Goal: Task Accomplishment & Management: Use online tool/utility

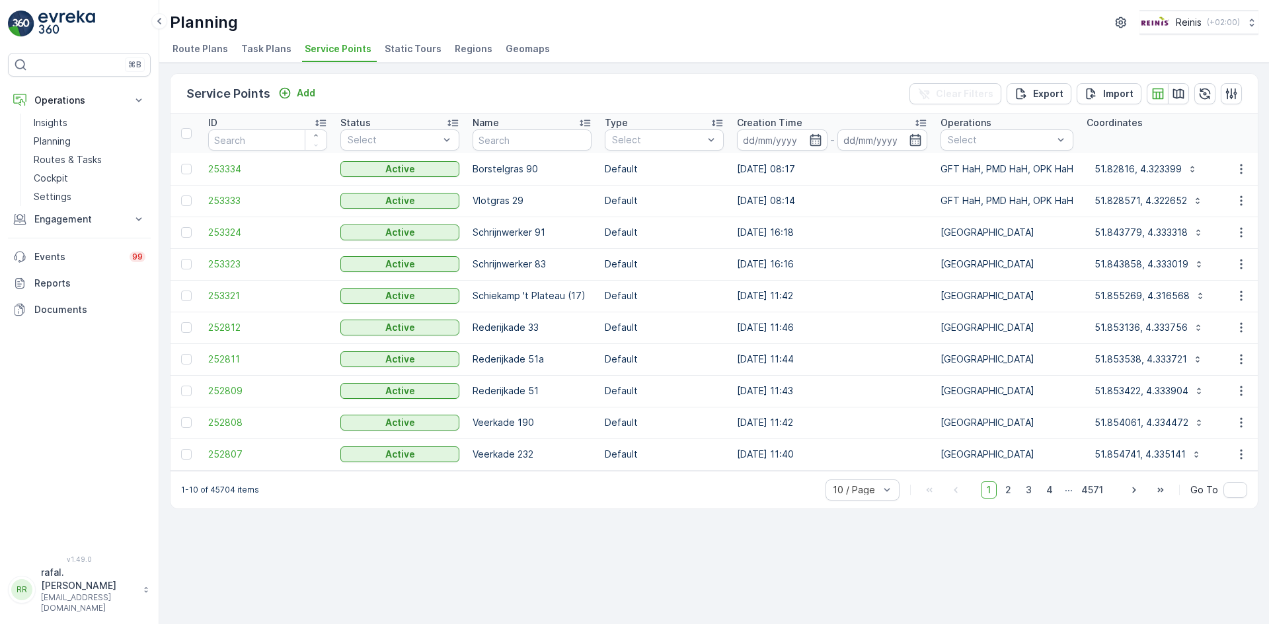
click at [415, 50] on span "Static Tours" at bounding box center [413, 48] width 57 height 13
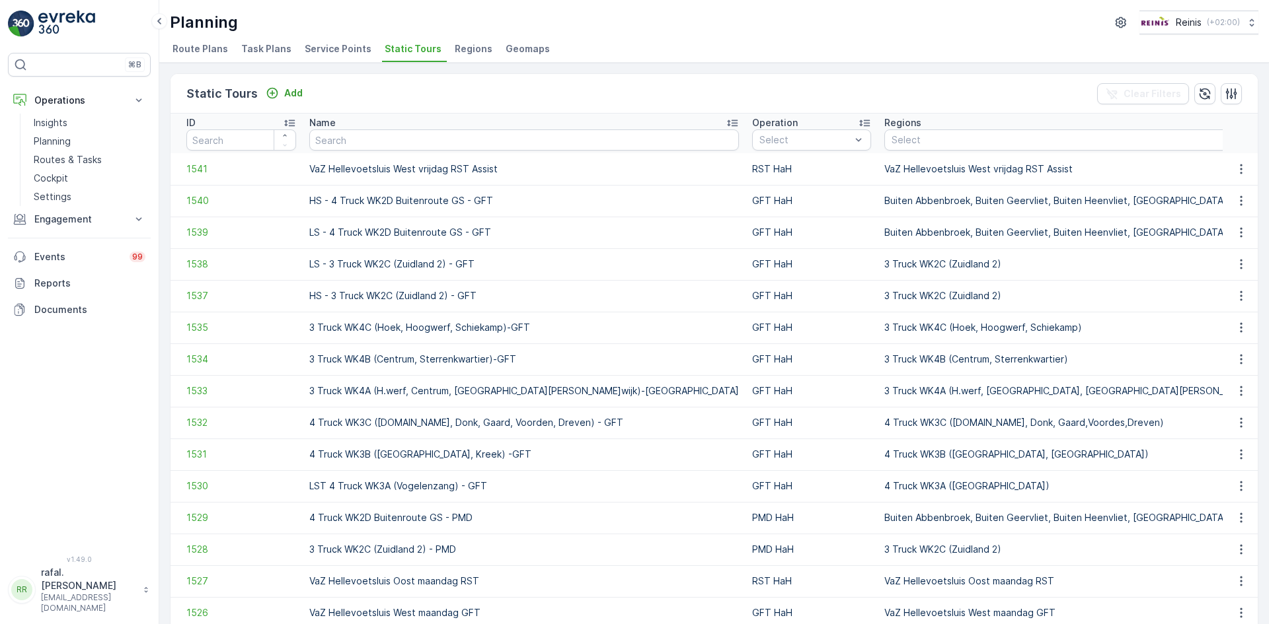
click at [320, 48] on span "Service Points" at bounding box center [338, 48] width 67 height 13
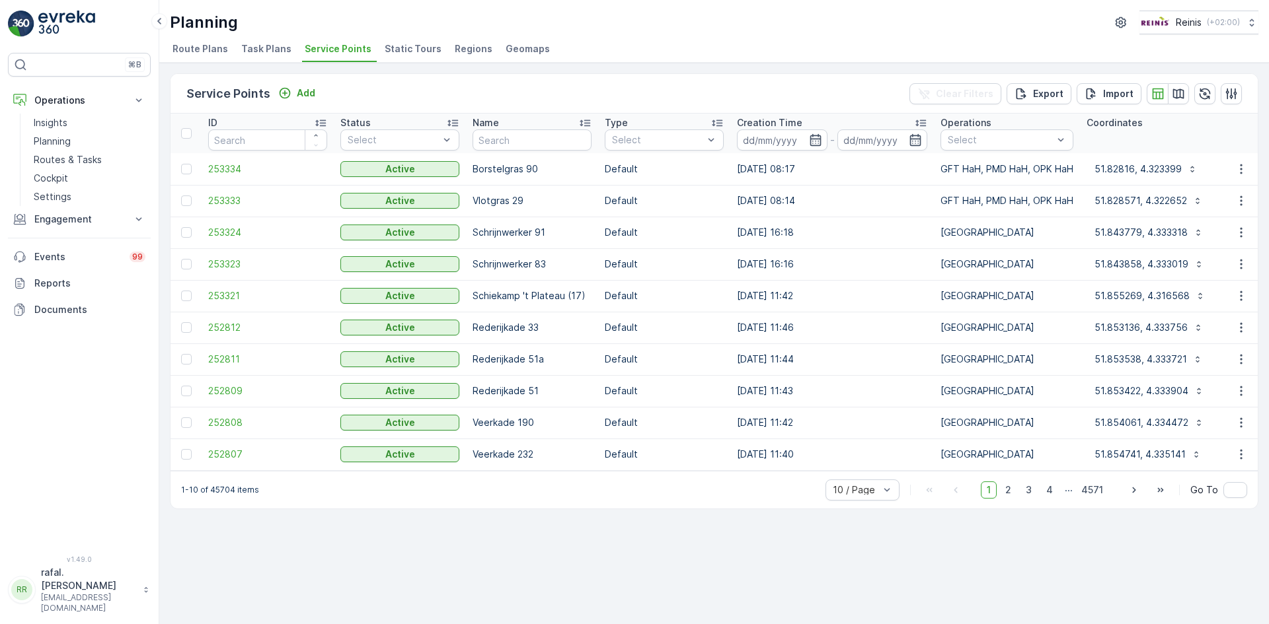
click at [401, 48] on span "Static Tours" at bounding box center [413, 48] width 57 height 13
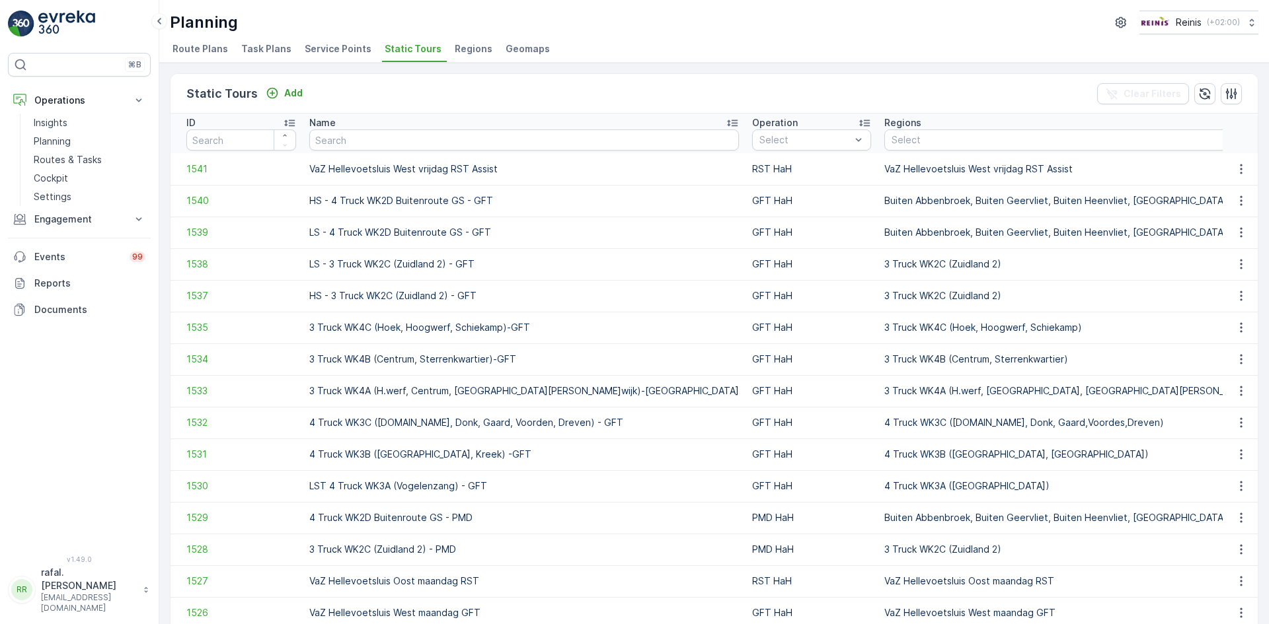
click at [419, 46] on span "Static Tours" at bounding box center [413, 48] width 57 height 13
click at [81, 162] on p "Routes & Tasks" at bounding box center [68, 159] width 68 height 13
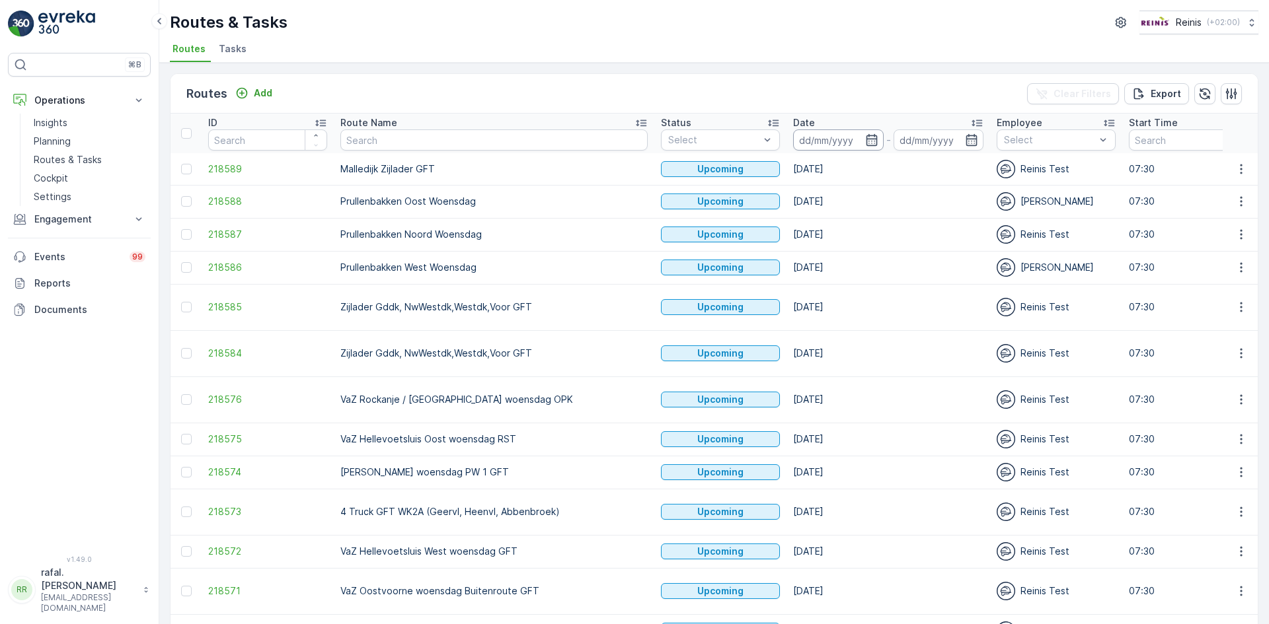
click at [793, 135] on input at bounding box center [838, 140] width 91 height 21
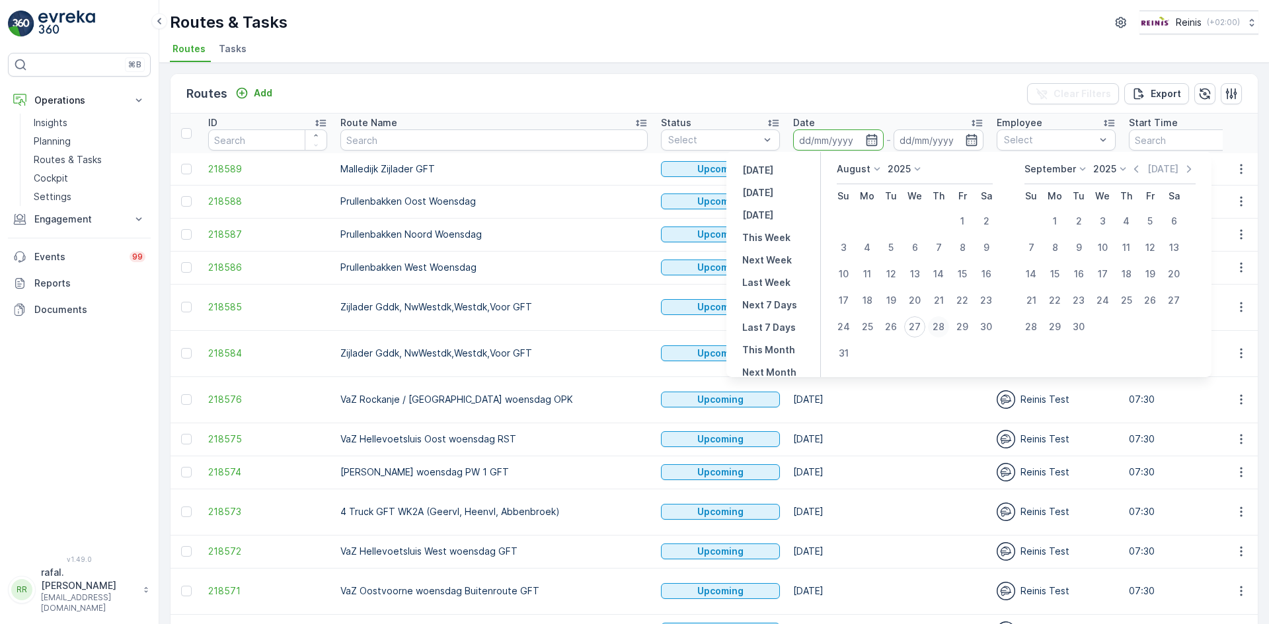
click at [939, 326] on div "28" at bounding box center [938, 327] width 21 height 21
type input "[DATE]"
click at [939, 326] on div "28" at bounding box center [938, 327] width 21 height 21
type input "[DATE]"
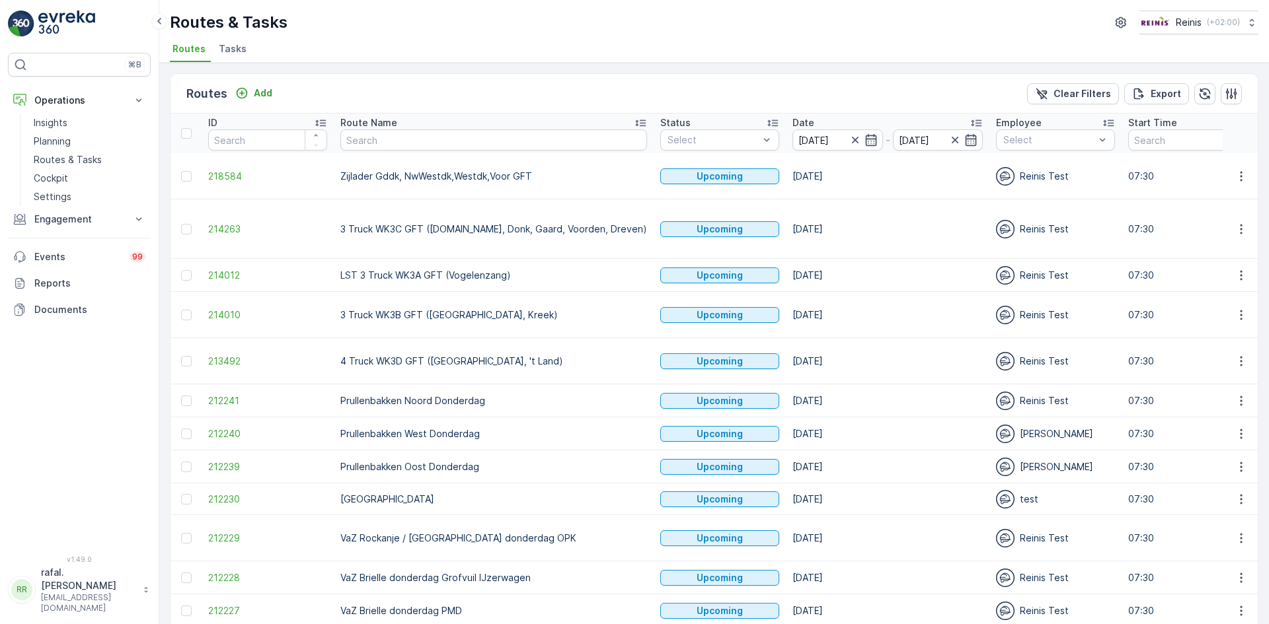
click at [635, 126] on icon at bounding box center [640, 123] width 11 height 7
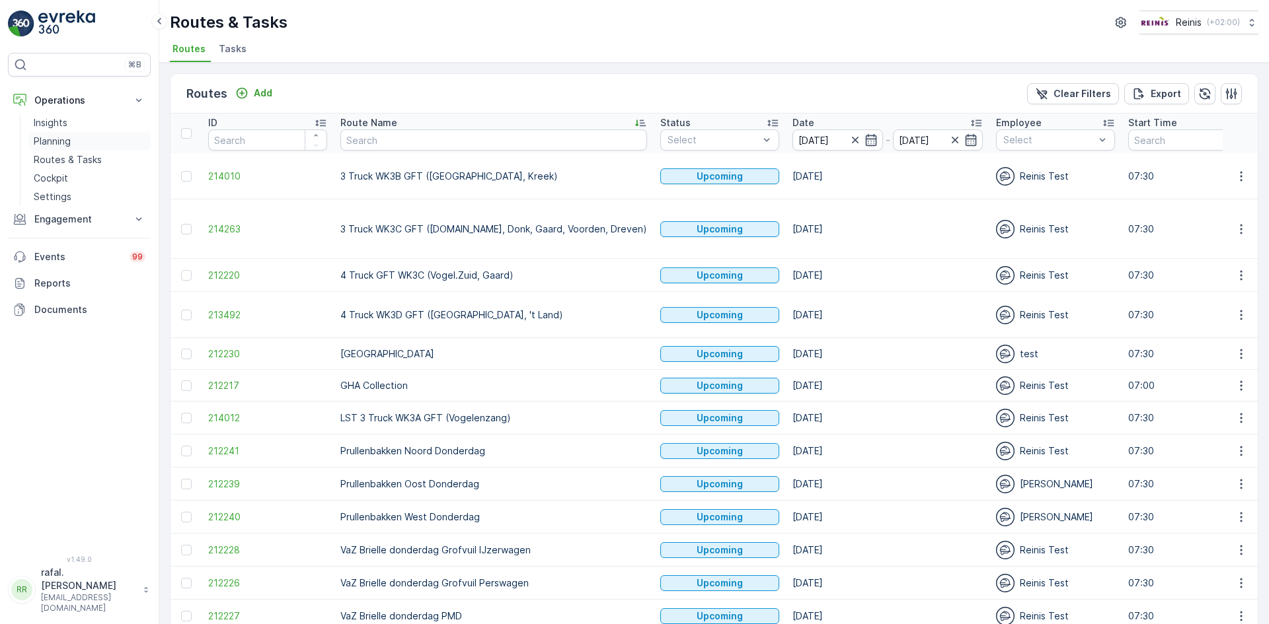
click at [62, 134] on link "Planning" at bounding box center [89, 141] width 122 height 19
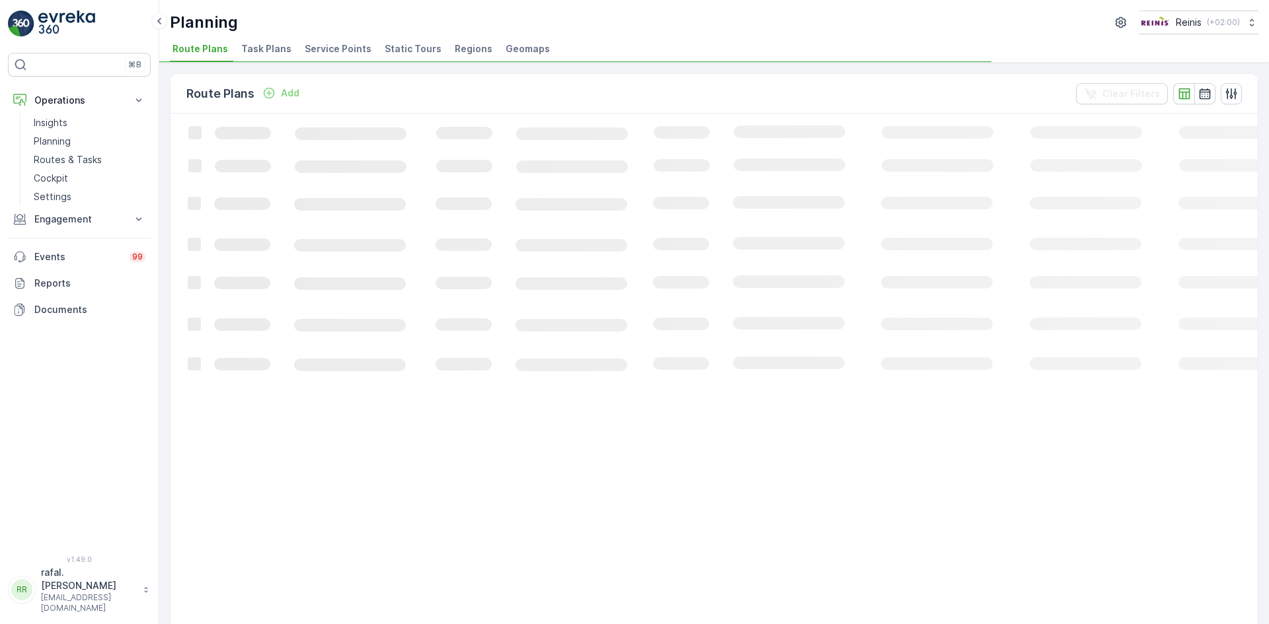
click at [389, 52] on span "Static Tours" at bounding box center [413, 48] width 57 height 13
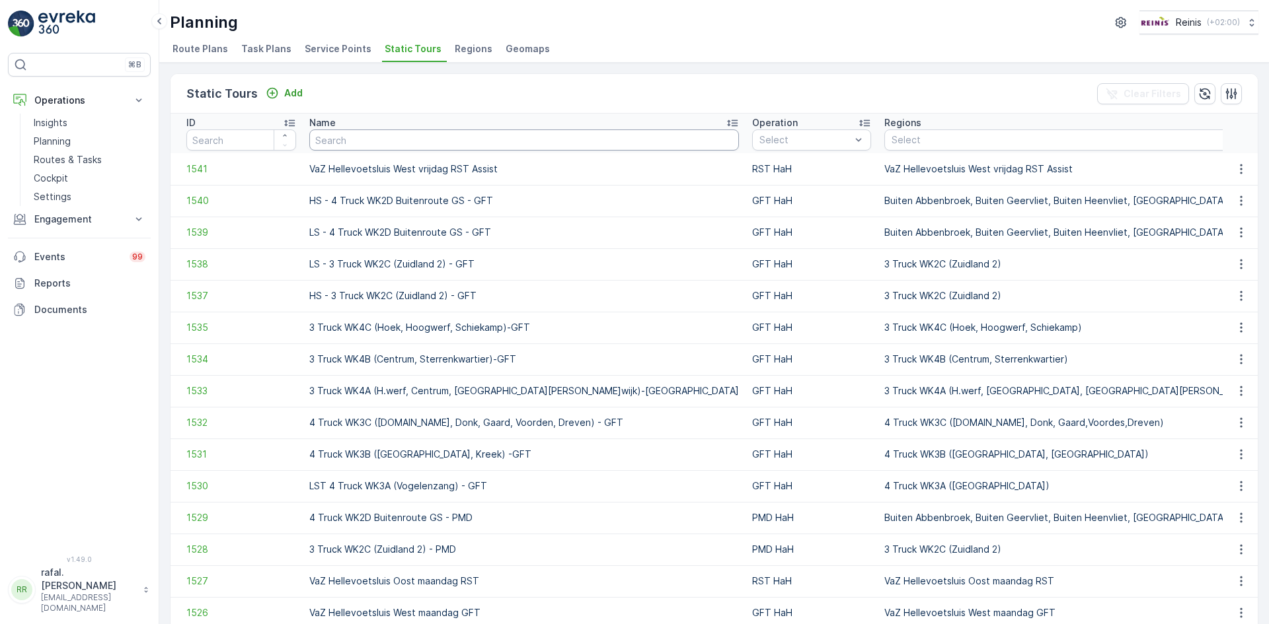
click at [489, 140] on input "text" at bounding box center [524, 140] width 430 height 21
type input "gft"
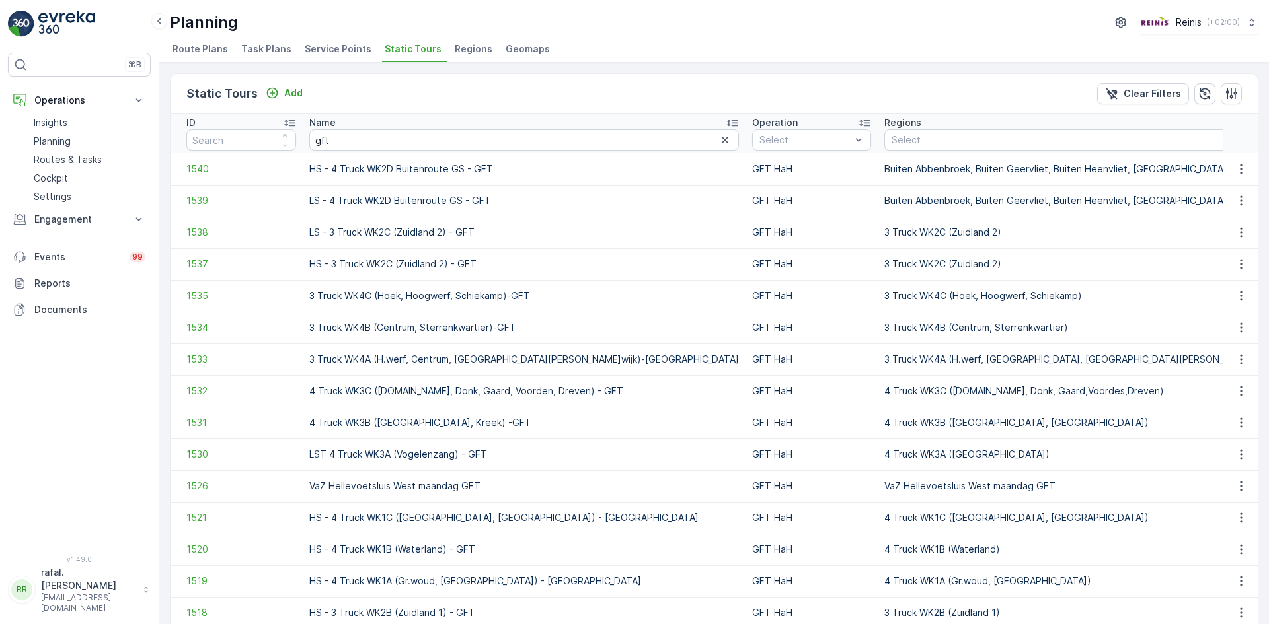
click at [726, 122] on icon at bounding box center [732, 122] width 13 height 13
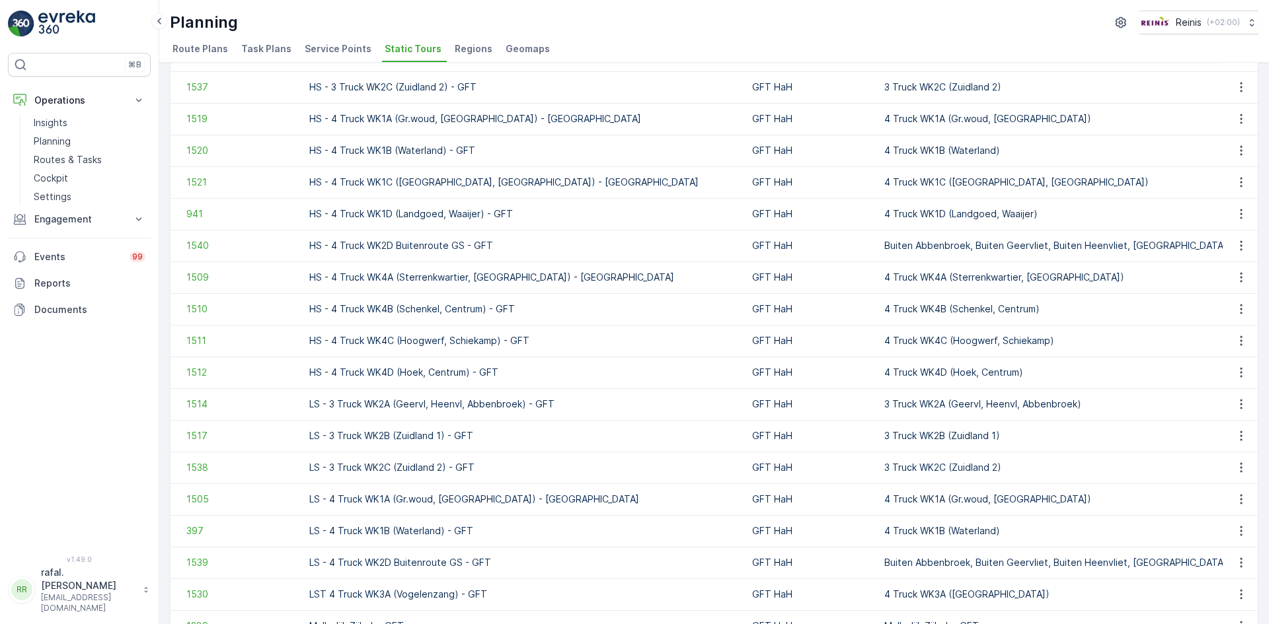
scroll to position [529, 0]
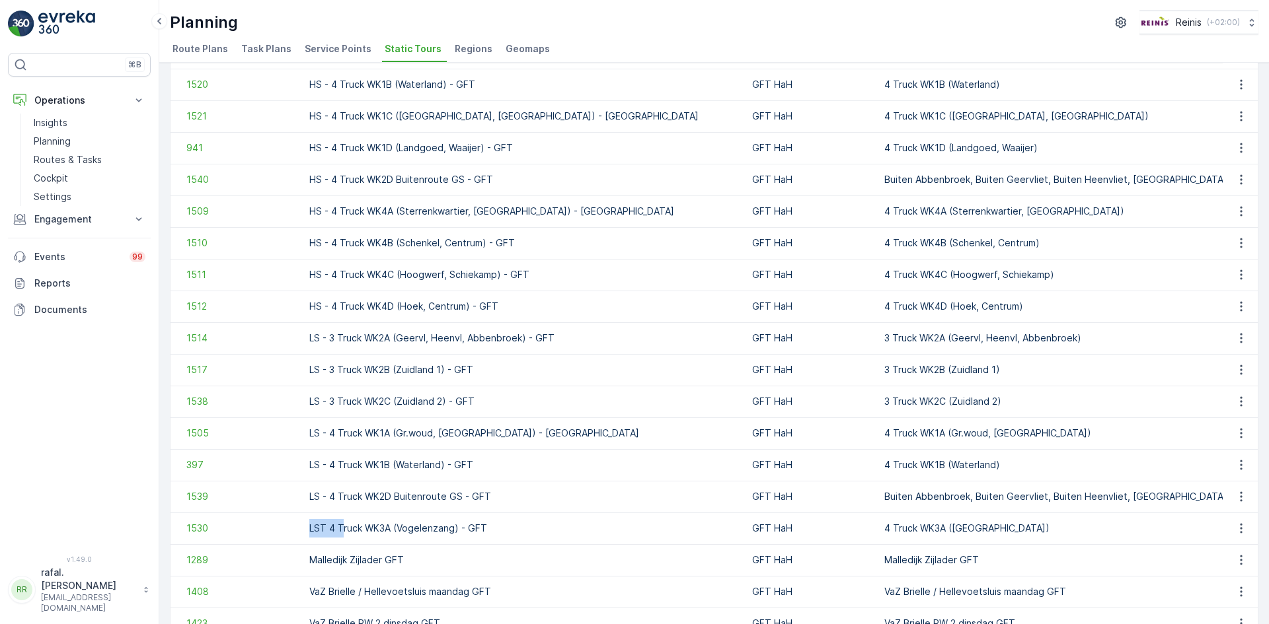
drag, startPoint x: 311, startPoint y: 527, endPoint x: 344, endPoint y: 535, distance: 33.3
click at [344, 535] on td "LST 4 Truck WK3A (Vogelenzang) - GFT" at bounding box center [524, 529] width 443 height 32
click at [533, 532] on td "LST 4 Truck WK3A (Vogelenzang) - GFT" at bounding box center [524, 529] width 443 height 32
click at [1234, 529] on icon "button" at bounding box center [1240, 528] width 13 height 13
click at [1234, 449] on span "Add Ad Hoc Route" at bounding box center [1220, 447] width 83 height 13
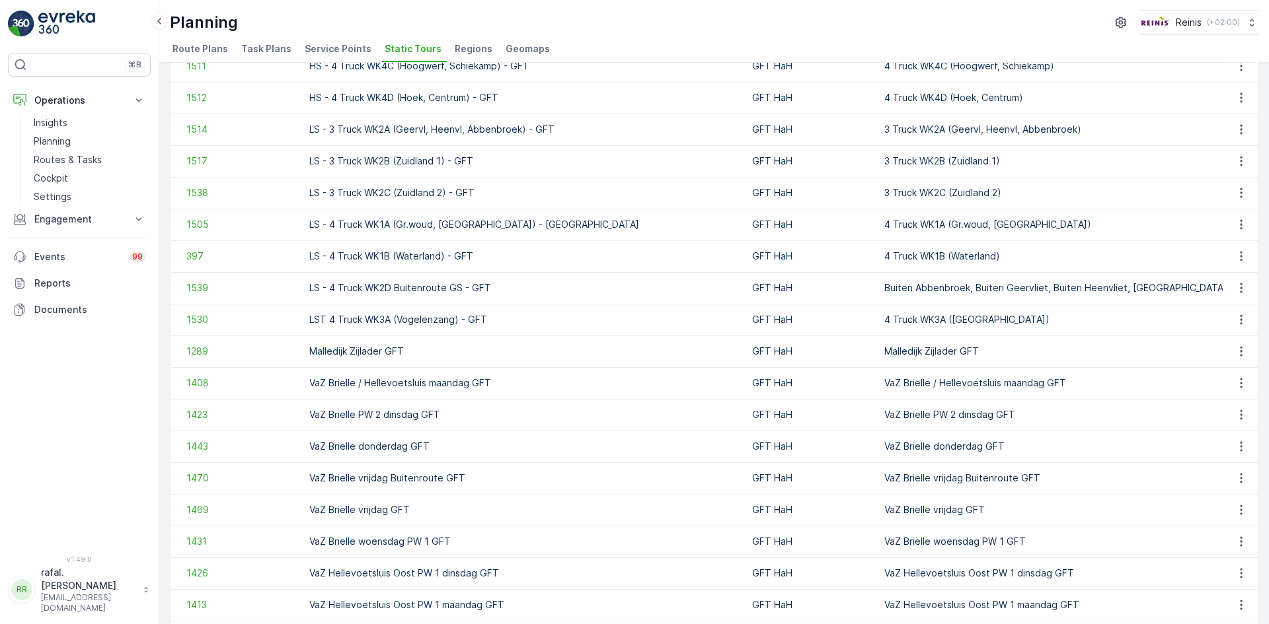
scroll to position [642, 0]
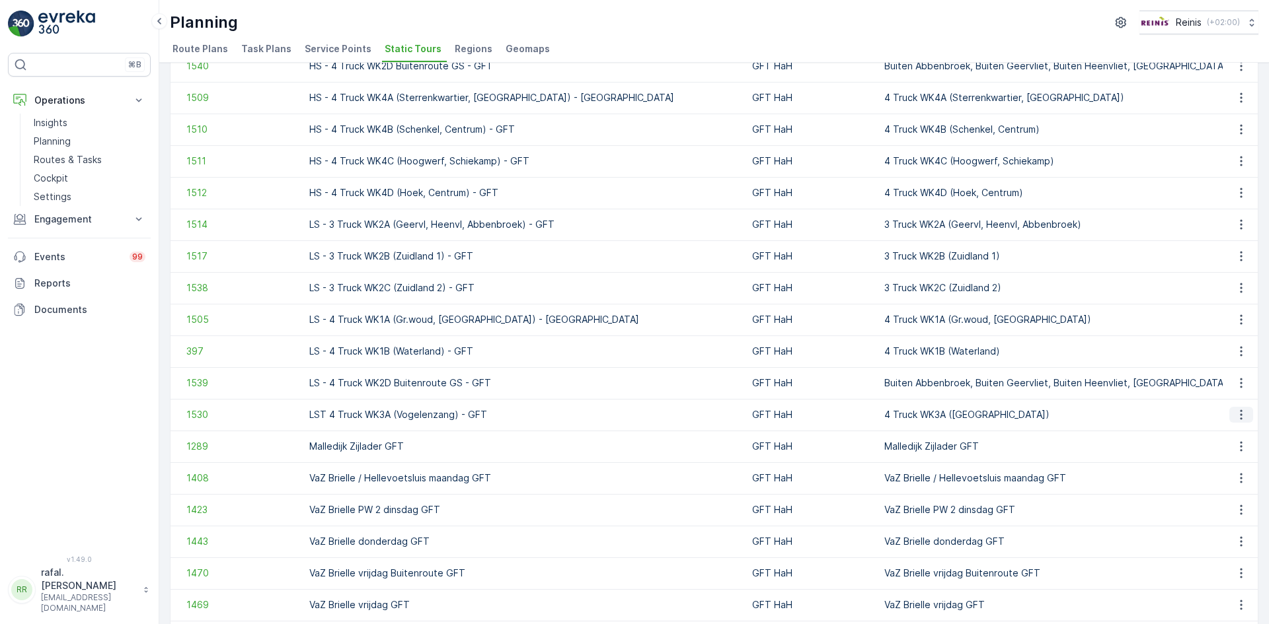
click at [1247, 410] on button "button" at bounding box center [1241, 415] width 24 height 16
click at [1246, 413] on button "button" at bounding box center [1241, 415] width 24 height 16
click at [1238, 432] on span "See More Details" at bounding box center [1217, 434] width 77 height 13
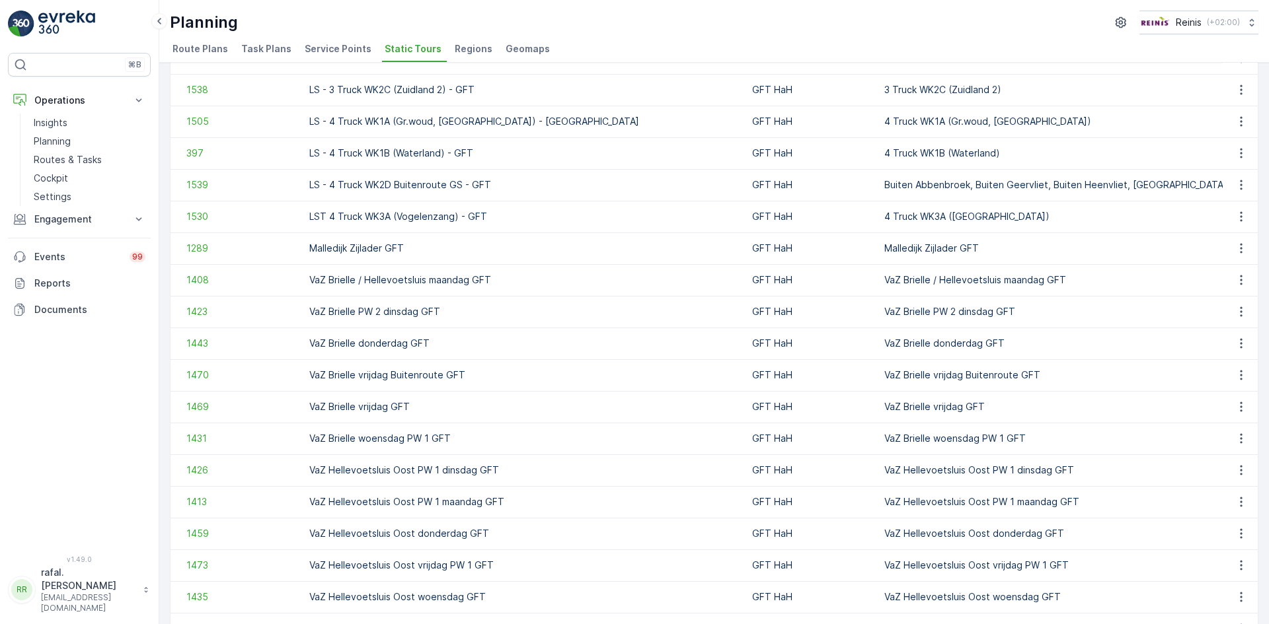
scroll to position [708, 0]
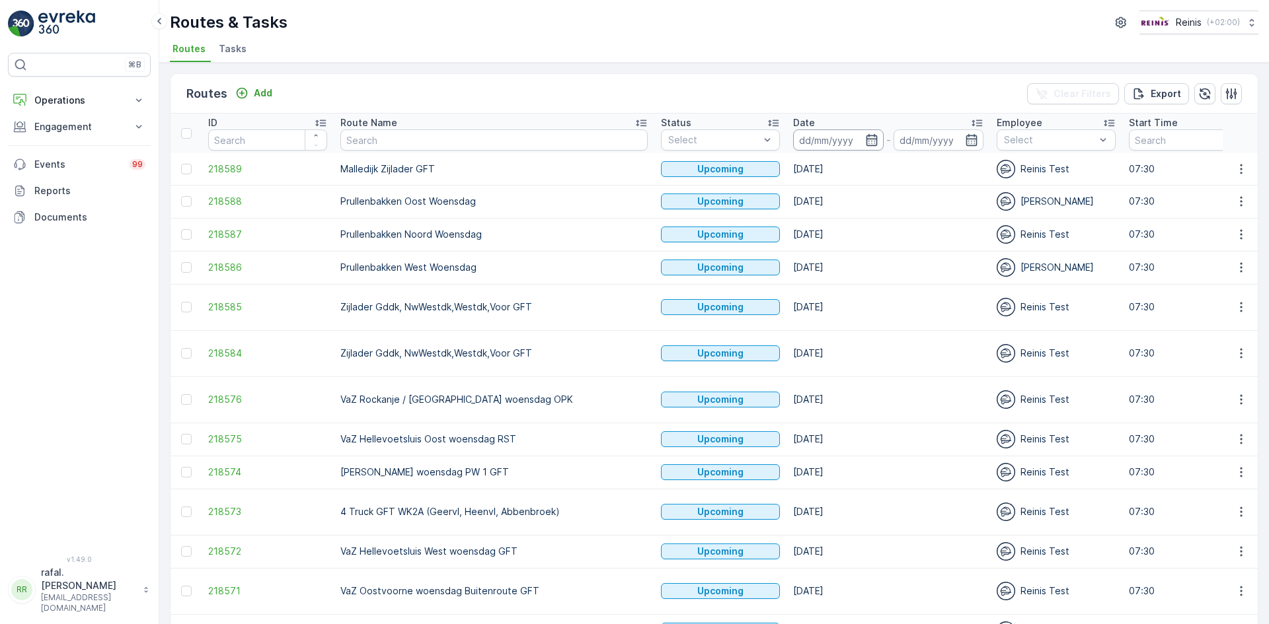
click at [793, 141] on input at bounding box center [838, 140] width 91 height 21
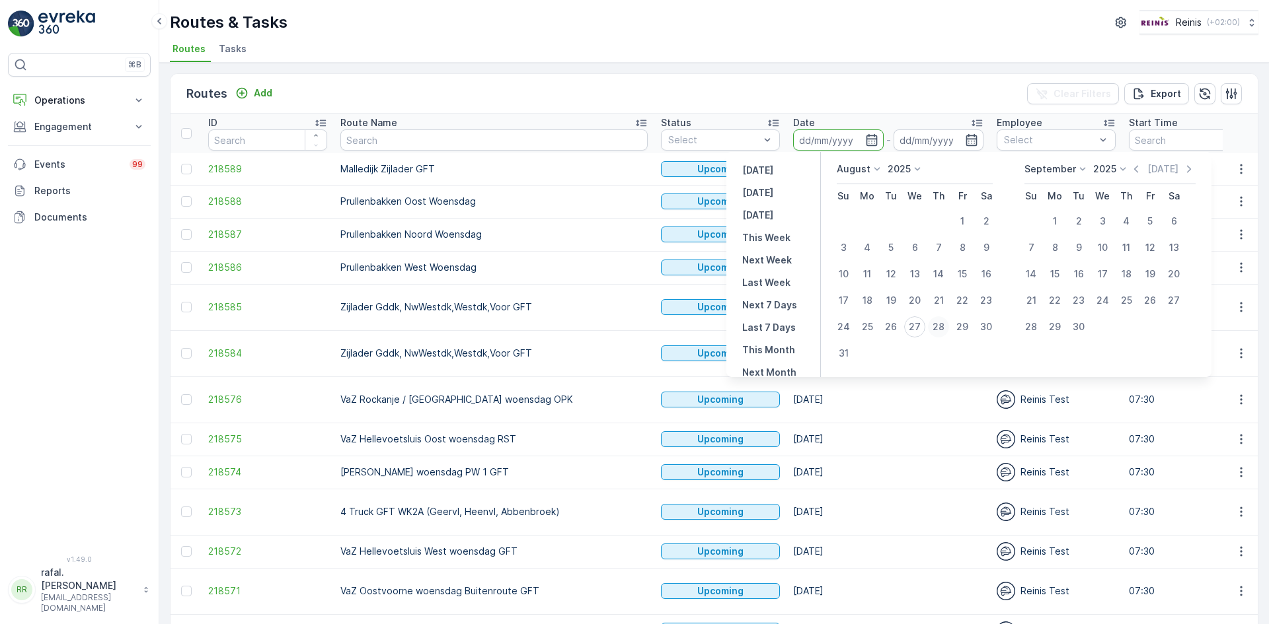
click at [937, 328] on div "28" at bounding box center [938, 327] width 21 height 21
type input "[DATE]"
click at [937, 328] on div "28" at bounding box center [938, 327] width 21 height 21
type input "[DATE]"
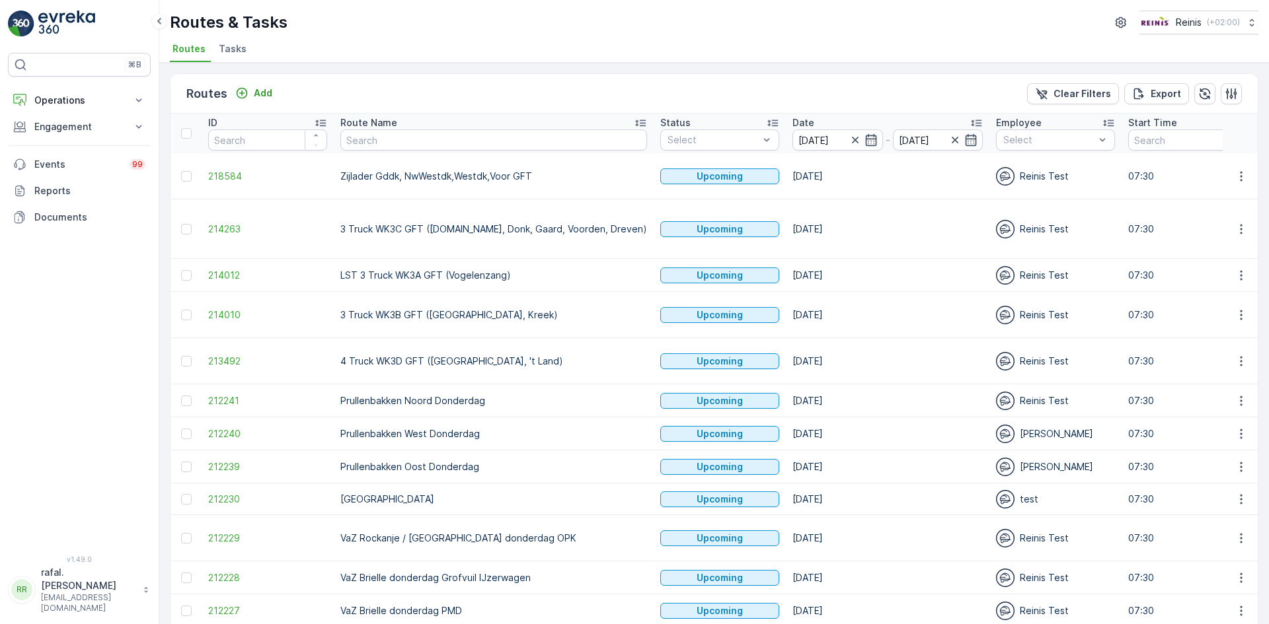
click at [635, 121] on icon at bounding box center [640, 123] width 11 height 7
